Goal: Task Accomplishment & Management: Use online tool/utility

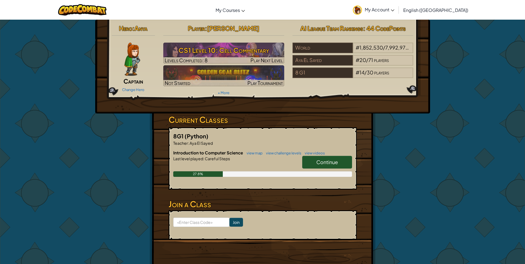
click at [328, 160] on span "Continue" at bounding box center [327, 162] width 22 height 6
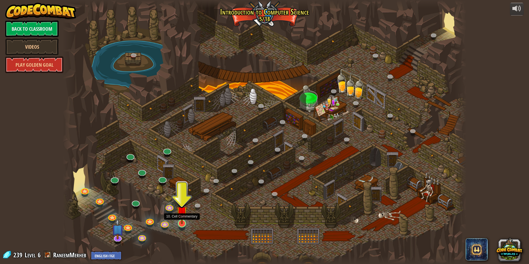
click at [183, 222] on img at bounding box center [181, 211] width 11 height 25
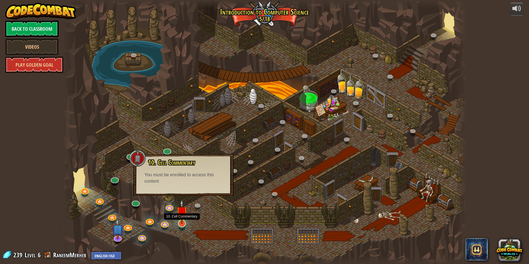
click at [186, 220] on img at bounding box center [181, 211] width 11 height 25
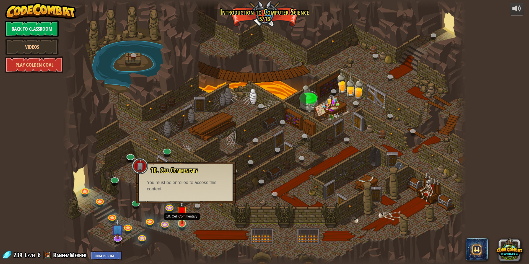
click at [186, 220] on img at bounding box center [181, 211] width 11 height 25
click at [118, 237] on img at bounding box center [118, 224] width 12 height 27
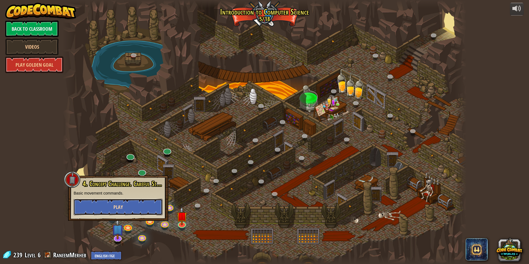
click at [106, 209] on button "Play" at bounding box center [118, 207] width 89 height 17
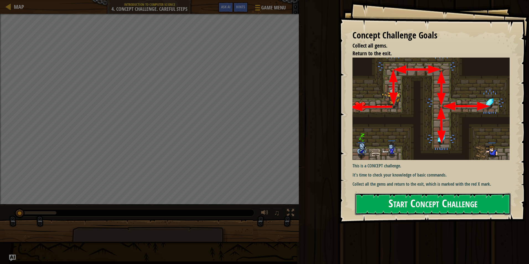
click at [402, 207] on button "Start Concept Challenge" at bounding box center [433, 204] width 156 height 22
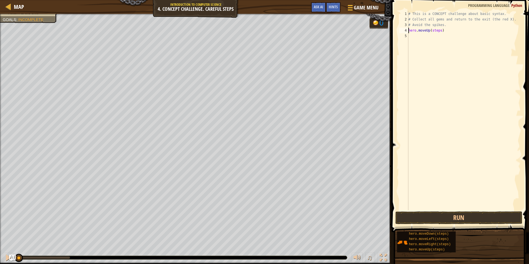
click at [439, 31] on div "# This is a CONCEPT challenge about basic syntax. # Collect all gems and return…" at bounding box center [463, 116] width 113 height 210
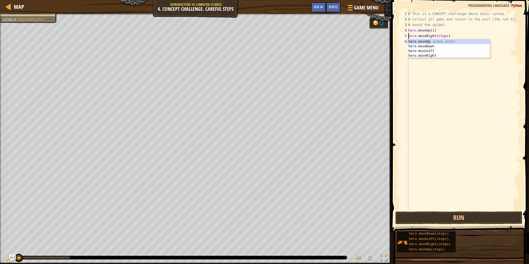
click at [440, 37] on div "# This is a CONCEPT challenge about basic syntax. # Collect all gems and return…" at bounding box center [463, 116] width 113 height 210
click at [439, 42] on div "# This is a CONCEPT challenge about basic syntax. # Collect all gems and return…" at bounding box center [463, 116] width 113 height 210
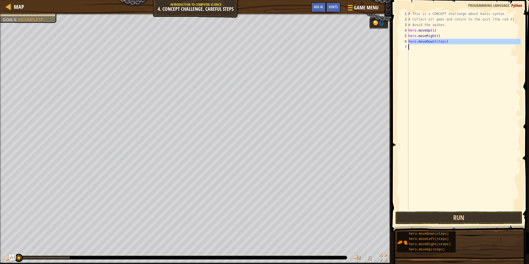
click at [439, 42] on div "# This is a CONCEPT challenge about basic syntax. # Collect all gems and return…" at bounding box center [463, 110] width 113 height 199
click at [439, 42] on div "# This is a CONCEPT challenge about basic syntax. # Collect all gems and return…" at bounding box center [463, 116] width 113 height 210
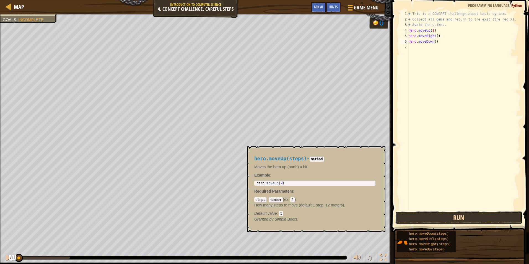
click at [440, 221] on button "Run" at bounding box center [458, 217] width 127 height 13
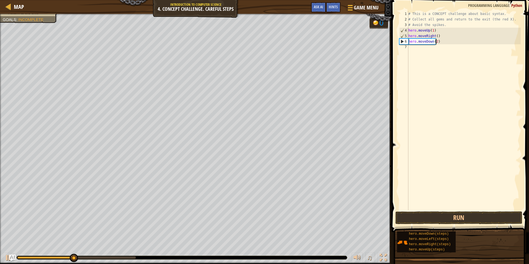
scroll to position [2, 2]
click at [436, 215] on button "Run" at bounding box center [458, 217] width 127 height 13
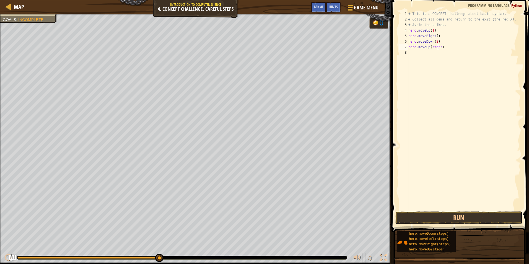
click at [437, 47] on div "# This is a CONCEPT challenge about basic syntax. # Collect all gems and return…" at bounding box center [463, 116] width 113 height 210
click at [439, 51] on div "# This is a CONCEPT challenge about basic syntax. # Collect all gems and return…" at bounding box center [463, 116] width 113 height 210
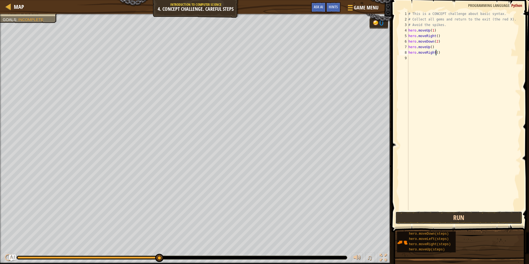
click at [494, 219] on button "Run" at bounding box center [458, 217] width 127 height 13
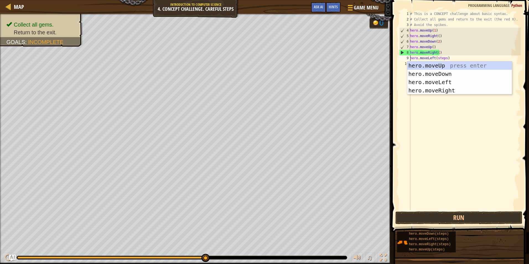
click at [443, 58] on div "# This is a CONCEPT challenge about basic syntax. # Collect all gems and return…" at bounding box center [465, 116] width 112 height 210
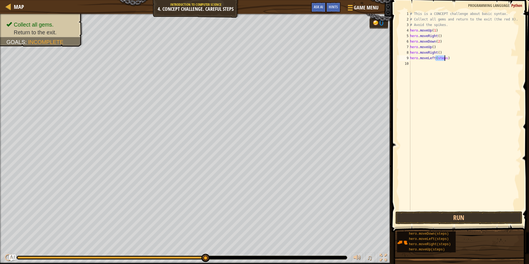
click at [443, 58] on div "# This is a CONCEPT challenge about basic syntax. # Collect all gems and return…" at bounding box center [465, 116] width 112 height 210
click at [439, 62] on div "# This is a CONCEPT challenge about basic syntax. # Collect all gems and return…" at bounding box center [465, 116] width 112 height 210
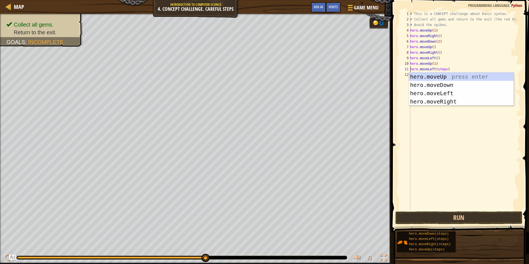
click at [439, 67] on div "# This is a CONCEPT challenge about basic syntax. # Collect all gems and return…" at bounding box center [465, 116] width 112 height 210
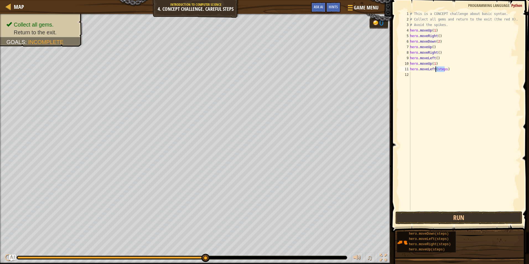
click at [439, 67] on div "# This is a CONCEPT challenge about basic syntax. # Collect all gems and return…" at bounding box center [465, 116] width 112 height 210
click at [453, 213] on button "Run" at bounding box center [458, 217] width 127 height 13
click at [440, 74] on div "# This is a CONCEPT challenge about basic syntax. # Collect all gems and return…" at bounding box center [465, 116] width 112 height 210
click at [461, 213] on button "Run" at bounding box center [458, 217] width 127 height 13
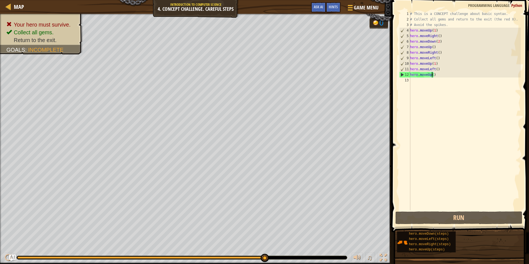
click at [429, 75] on div "# This is a CONCEPT challenge about basic syntax. # Collect all gems and return…" at bounding box center [465, 116] width 112 height 210
drag, startPoint x: 440, startPoint y: 74, endPoint x: 415, endPoint y: 79, distance: 25.6
click at [415, 79] on div "# This is a CONCEPT challenge about basic syntax. # Collect all gems and return…" at bounding box center [465, 116] width 112 height 210
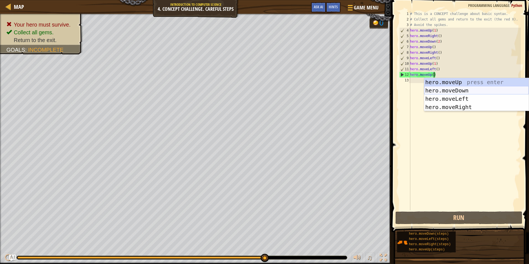
click at [456, 89] on div "hero.moveUp press enter hero.moveDown press enter hero.moveLeft press enter her…" at bounding box center [476, 103] width 105 height 50
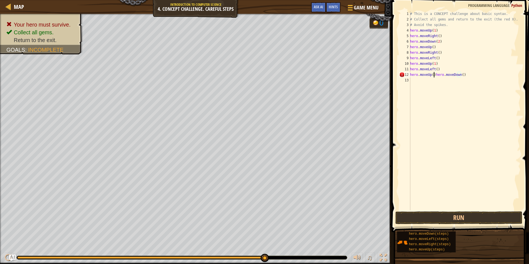
click at [433, 76] on div "# This is a CONCEPT challenge about basic syntax. # Collect all gems and return…" at bounding box center [465, 116] width 112 height 210
drag, startPoint x: 433, startPoint y: 76, endPoint x: 409, endPoint y: 76, distance: 23.8
click at [409, 76] on div "hero.moveUp()hero.moveDown() 1 2 3 4 5 6 7 8 9 10 11 12 13 # This is a CONCEPT …" at bounding box center [459, 110] width 123 height 199
click at [455, 214] on button "Run" at bounding box center [458, 217] width 127 height 13
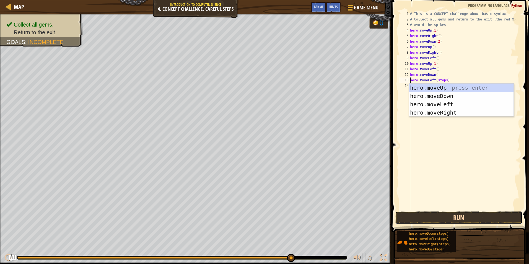
click at [464, 220] on button "Run" at bounding box center [458, 217] width 127 height 13
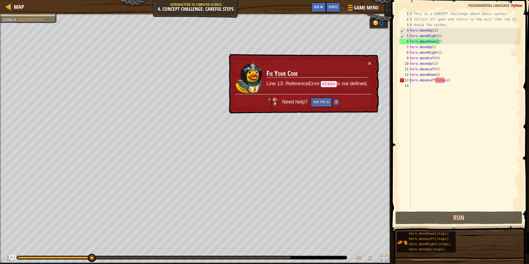
click at [442, 80] on div "# This is a CONCEPT challenge about basic syntax. # Collect all gems and return…" at bounding box center [465, 116] width 112 height 210
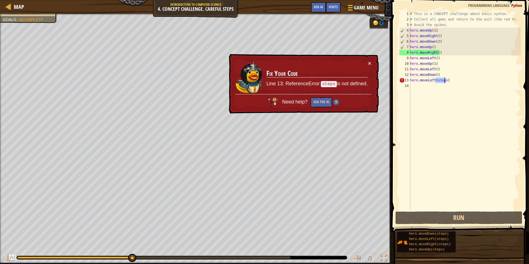
type textarea "hero.moveLeft()"
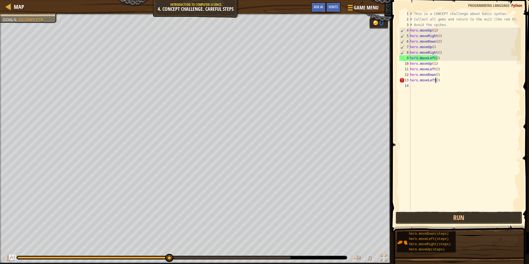
click at [469, 217] on button "Run" at bounding box center [458, 217] width 127 height 13
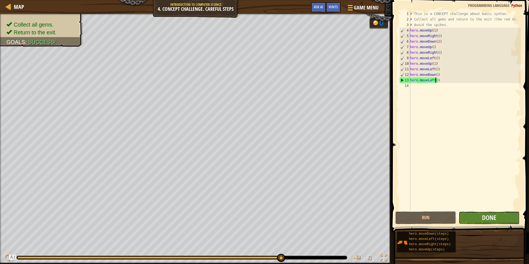
click at [498, 219] on button "Done" at bounding box center [489, 217] width 61 height 13
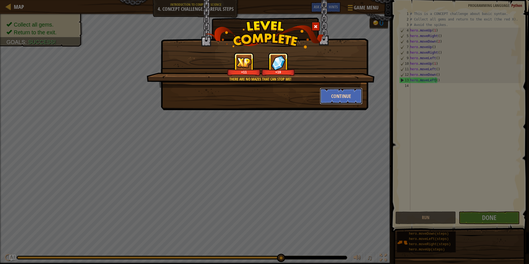
click at [342, 96] on button "Continue" at bounding box center [341, 96] width 43 height 17
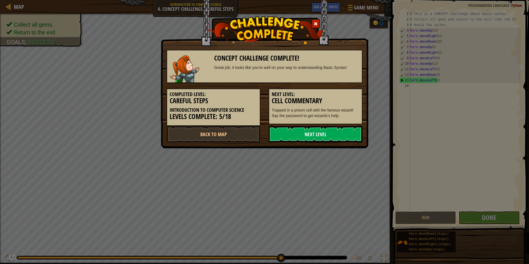
click at [322, 138] on link "Next Level" at bounding box center [316, 134] width 94 height 17
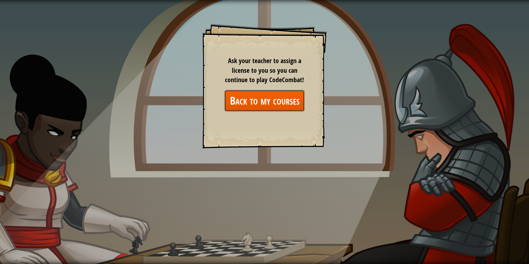
click at [284, 105] on link "Back to my courses" at bounding box center [264, 100] width 80 height 21
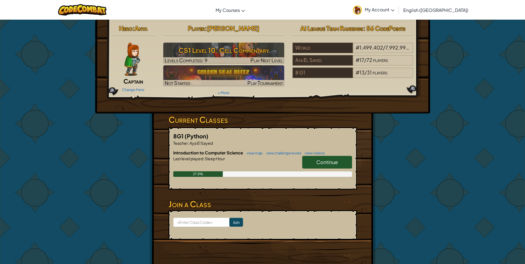
click at [336, 162] on span "Continue" at bounding box center [327, 162] width 22 height 6
